Goal: Task Accomplishment & Management: Manage account settings

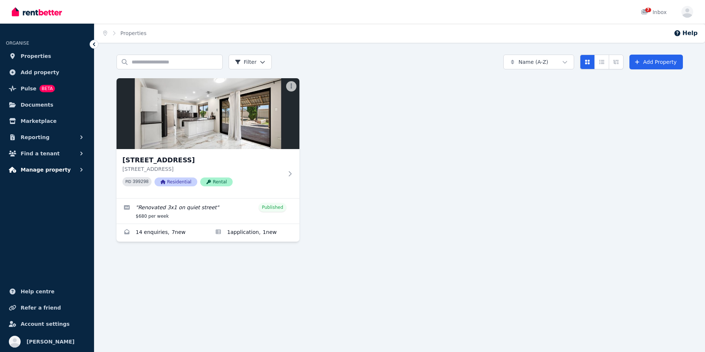
click at [48, 173] on span "Manage property" at bounding box center [46, 169] width 50 height 9
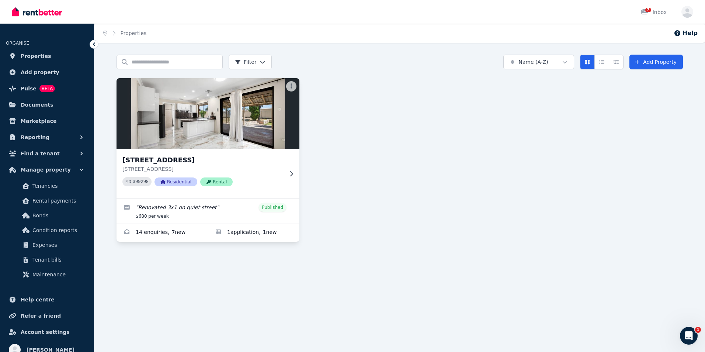
click at [253, 166] on p "[STREET_ADDRESS]" at bounding box center [202, 168] width 161 height 7
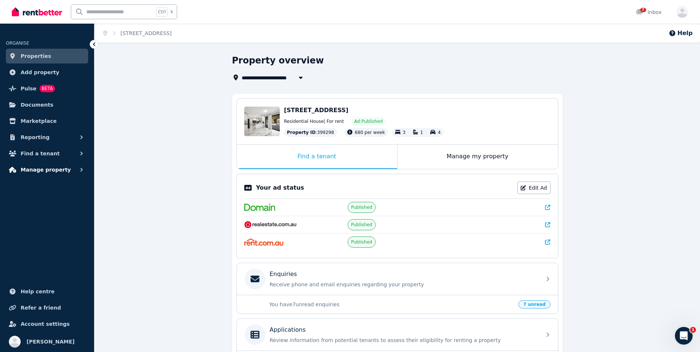
click at [72, 173] on button "Manage property" at bounding box center [47, 169] width 82 height 15
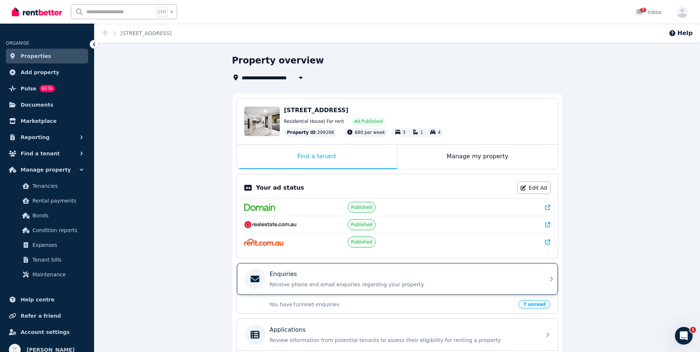
scroll to position [86, 0]
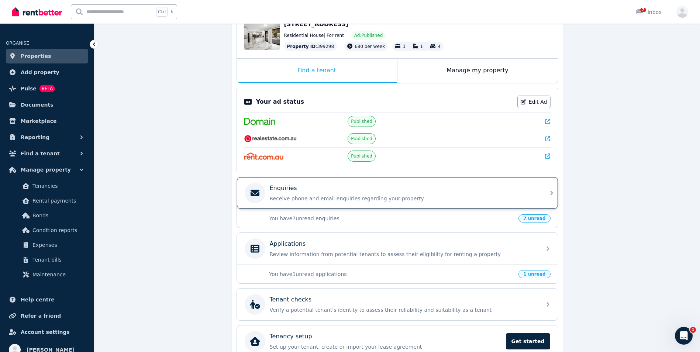
click at [418, 192] on div "Enquiries" at bounding box center [403, 188] width 267 height 9
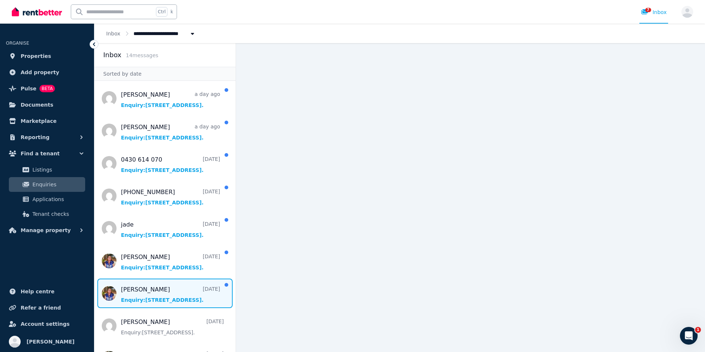
click at [167, 298] on span "Message list" at bounding box center [164, 293] width 141 height 30
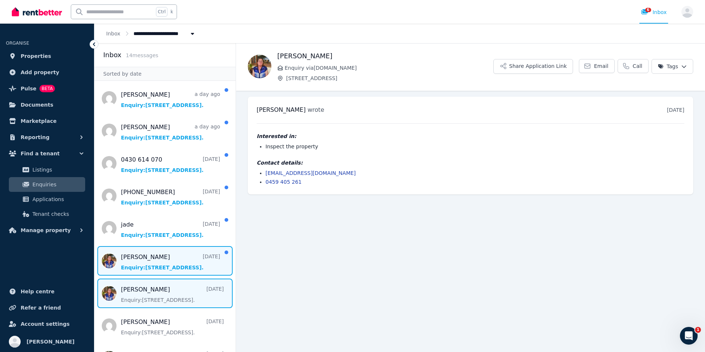
click at [159, 253] on span "Message list" at bounding box center [164, 261] width 141 height 30
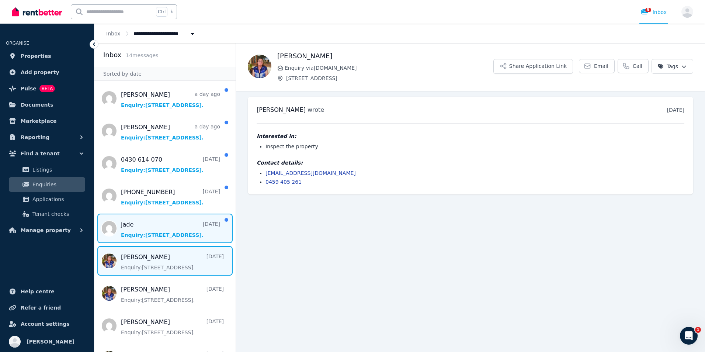
click at [165, 227] on span "Message list" at bounding box center [164, 229] width 141 height 30
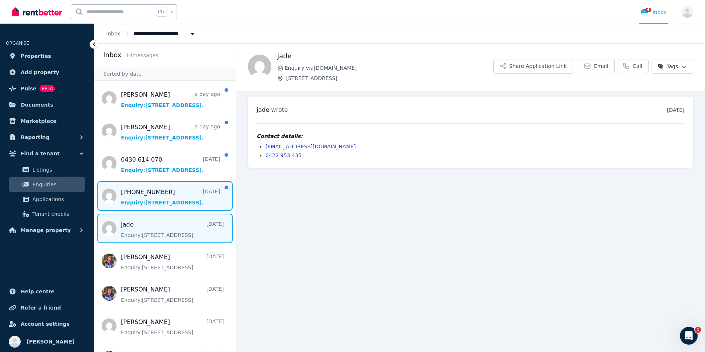
click at [167, 198] on span "Message list" at bounding box center [164, 196] width 141 height 30
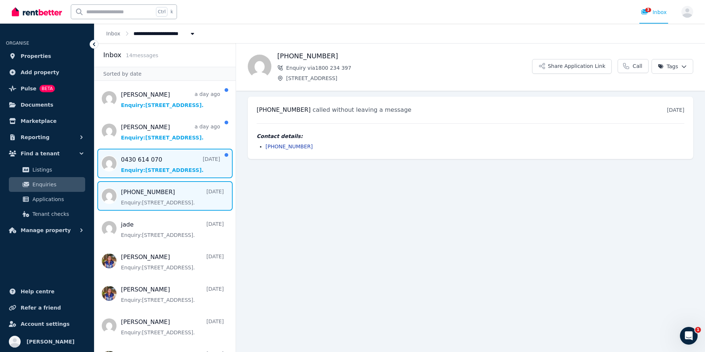
click at [172, 161] on span "Message list" at bounding box center [164, 164] width 141 height 30
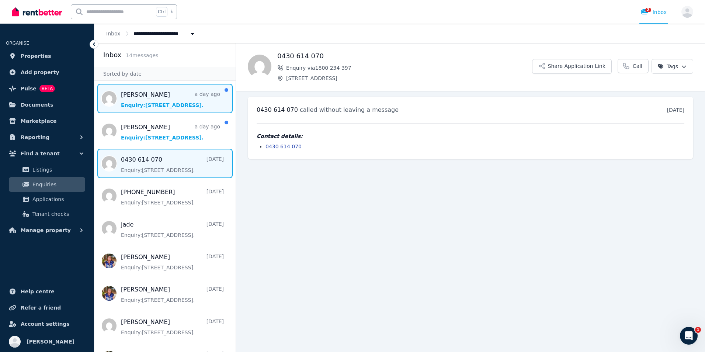
click at [169, 105] on span "Message list" at bounding box center [164, 99] width 141 height 30
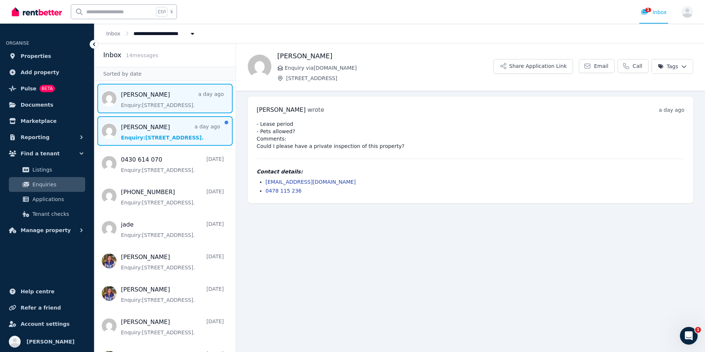
click at [146, 135] on span "Message list" at bounding box center [164, 131] width 141 height 30
